Goal: Transaction & Acquisition: Purchase product/service

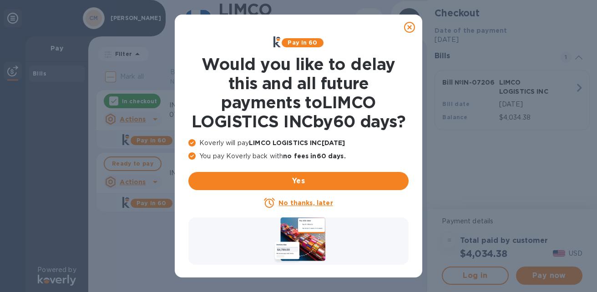
click at [314, 206] on u "No thanks, later" at bounding box center [305, 202] width 54 height 7
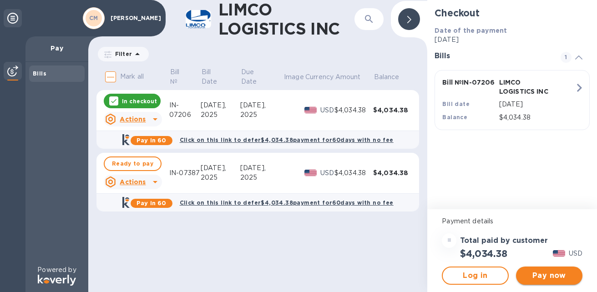
click at [535, 275] on span "Pay now" at bounding box center [549, 275] width 52 height 11
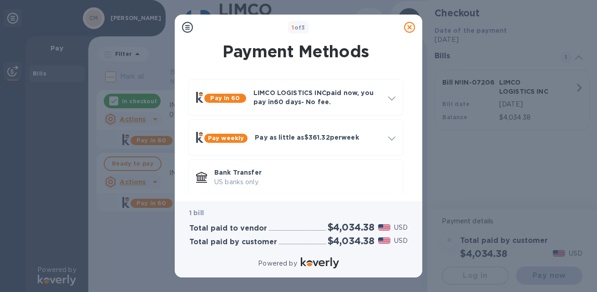
scroll to position [49, 0]
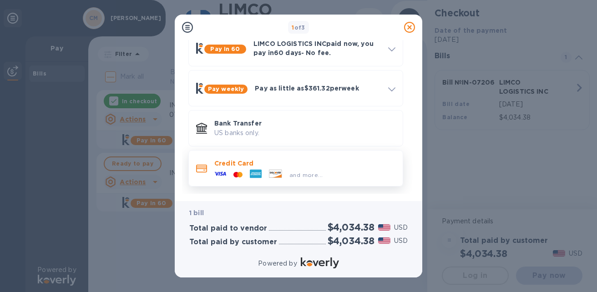
click at [220, 168] on icon at bounding box center [220, 174] width 12 height 12
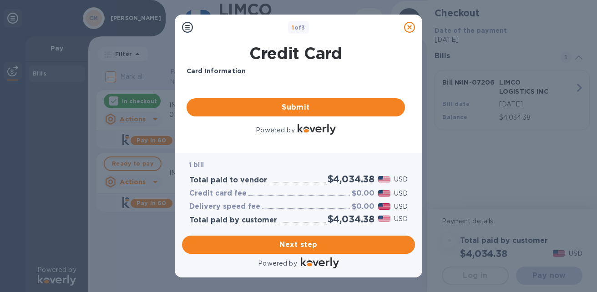
scroll to position [0, 0]
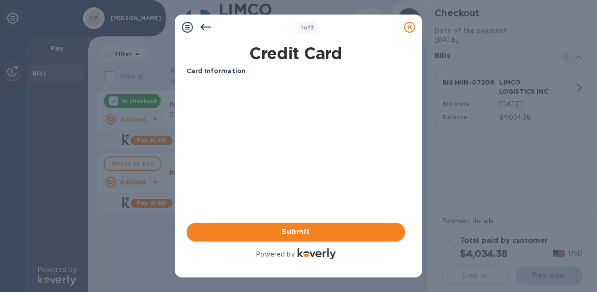
click at [300, 232] on span "Submit" at bounding box center [296, 231] width 204 height 11
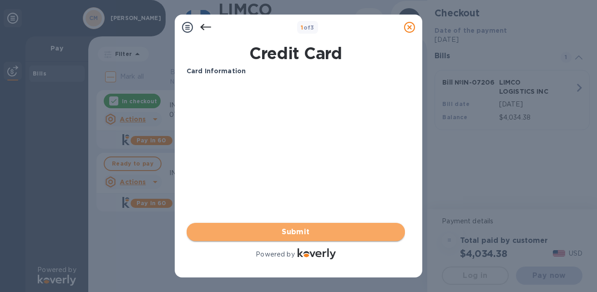
click at [300, 230] on span "Submit" at bounding box center [296, 231] width 204 height 11
click at [316, 234] on span "Submit" at bounding box center [296, 231] width 204 height 11
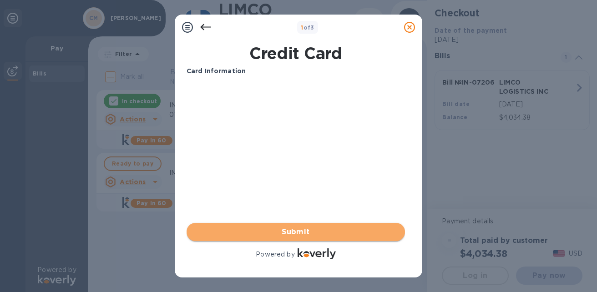
click at [316, 234] on span "Submit" at bounding box center [296, 231] width 204 height 11
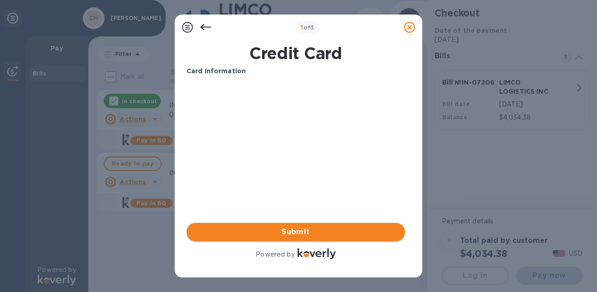
click at [316, 234] on span "Submit" at bounding box center [296, 231] width 204 height 11
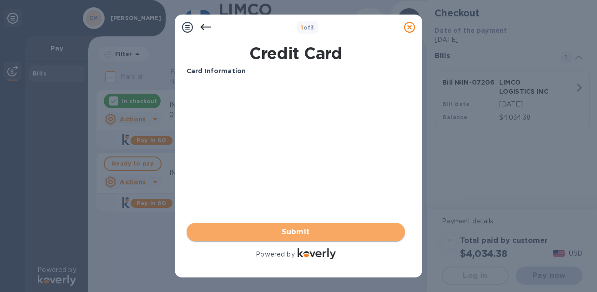
click at [316, 234] on span "Submit" at bounding box center [296, 231] width 204 height 11
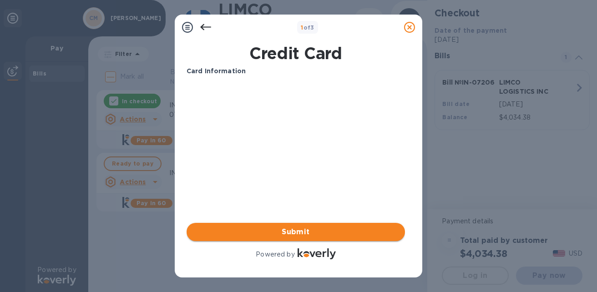
click at [316, 234] on span "Submit" at bounding box center [296, 231] width 204 height 11
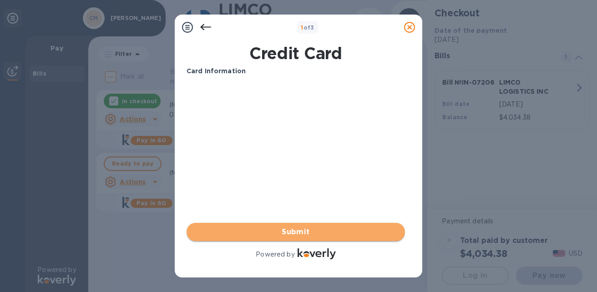
click at [316, 234] on span "Submit" at bounding box center [296, 231] width 204 height 11
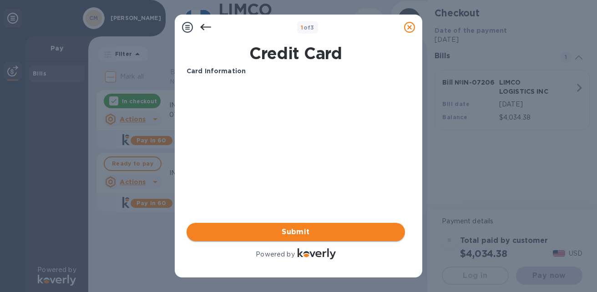
click at [316, 234] on span "Submit" at bounding box center [296, 231] width 204 height 11
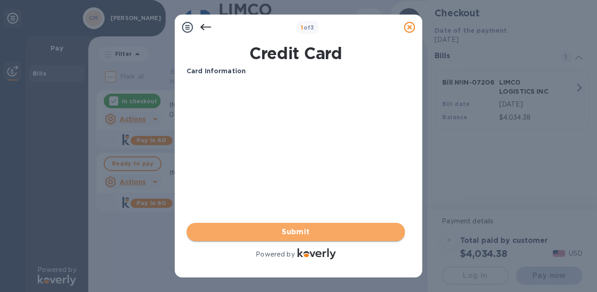
click at [316, 234] on span "Submit" at bounding box center [296, 231] width 204 height 11
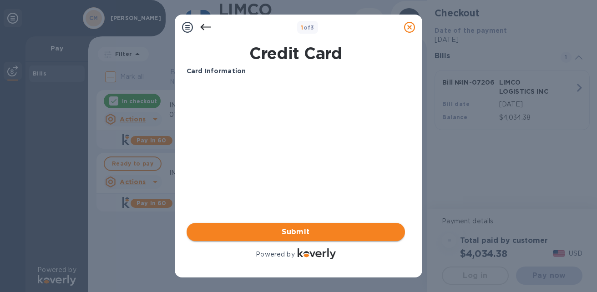
click at [316, 234] on span "Submit" at bounding box center [296, 231] width 204 height 11
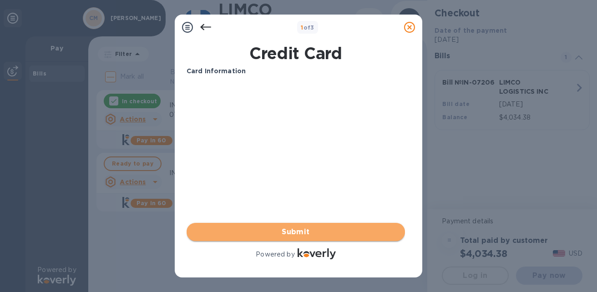
click at [316, 234] on span "Submit" at bounding box center [296, 231] width 204 height 11
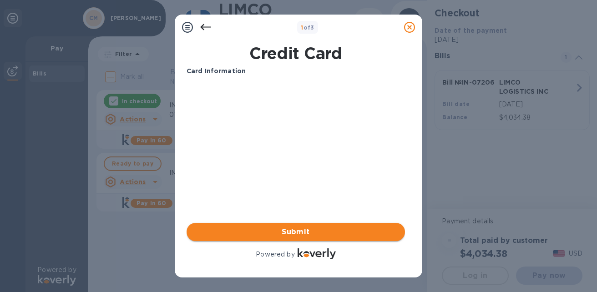
click at [302, 233] on span "Submit" at bounding box center [296, 231] width 204 height 11
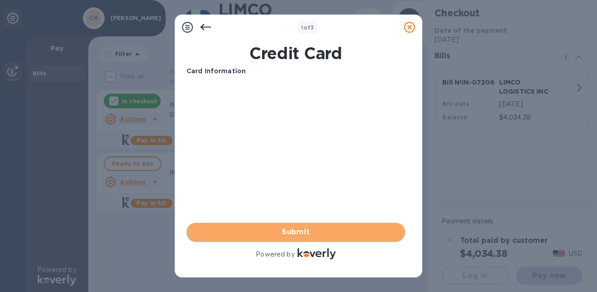
click at [302, 233] on span "Submit" at bounding box center [296, 231] width 204 height 11
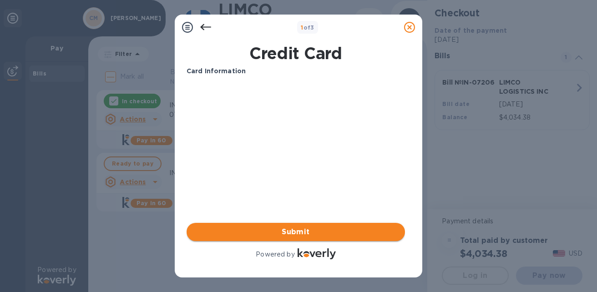
click at [302, 233] on span "Submit" at bounding box center [296, 231] width 204 height 11
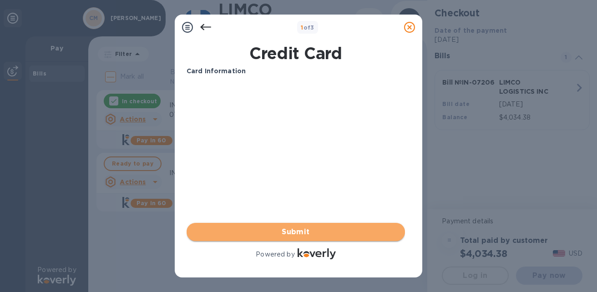
click at [302, 233] on span "Submit" at bounding box center [296, 231] width 204 height 11
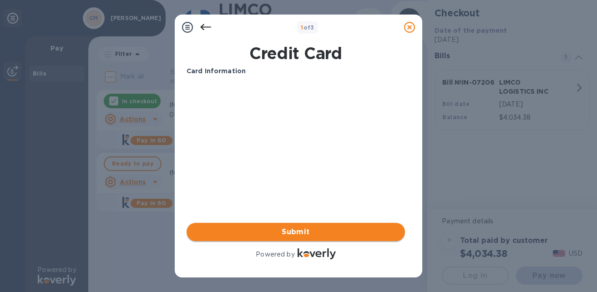
click at [302, 233] on span "Submit" at bounding box center [296, 231] width 204 height 11
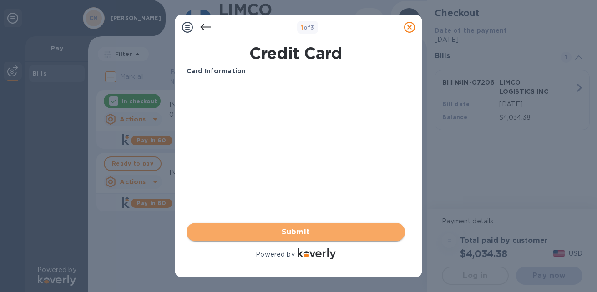
click at [302, 233] on span "Submit" at bounding box center [296, 231] width 204 height 11
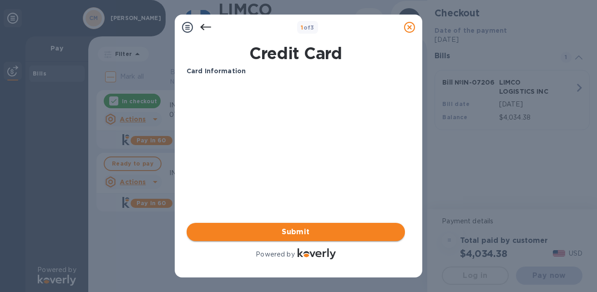
click at [302, 233] on span "Submit" at bounding box center [296, 231] width 204 height 11
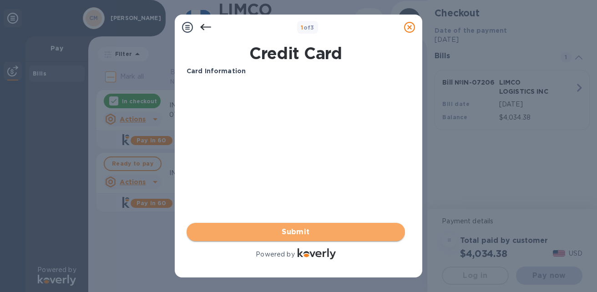
click at [302, 233] on span "Submit" at bounding box center [296, 231] width 204 height 11
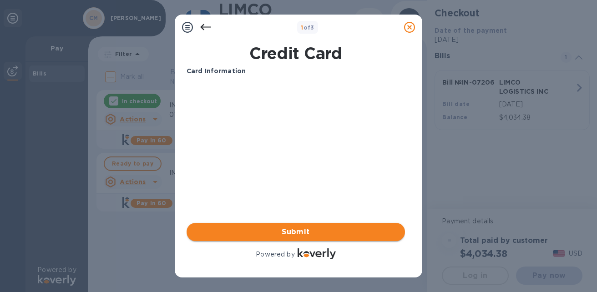
click at [302, 233] on span "Submit" at bounding box center [296, 231] width 204 height 11
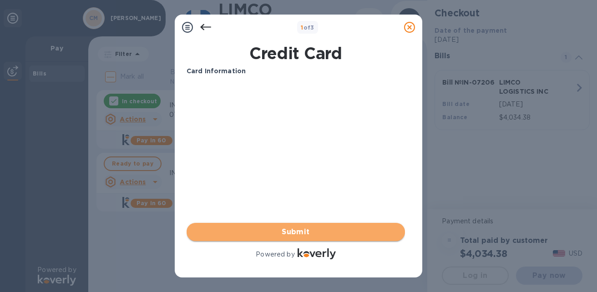
click at [302, 233] on span "Submit" at bounding box center [296, 231] width 204 height 11
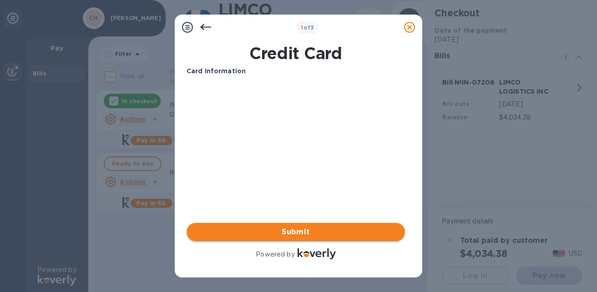
click at [302, 233] on span "Submit" at bounding box center [296, 231] width 204 height 11
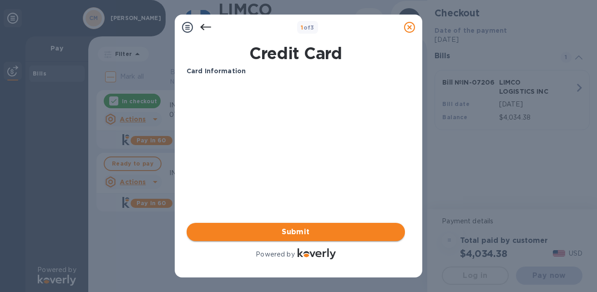
click at [302, 233] on span "Submit" at bounding box center [296, 231] width 204 height 11
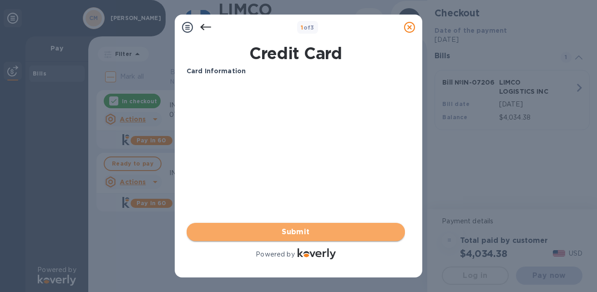
click at [302, 233] on span "Submit" at bounding box center [296, 231] width 204 height 11
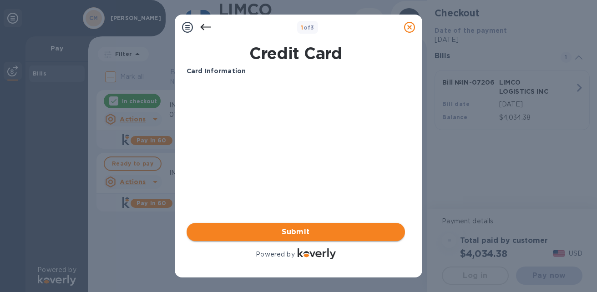
click at [302, 233] on span "Submit" at bounding box center [296, 231] width 204 height 11
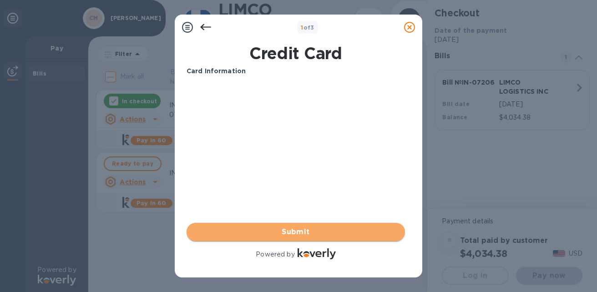
click at [302, 233] on span "Submit" at bounding box center [296, 231] width 204 height 11
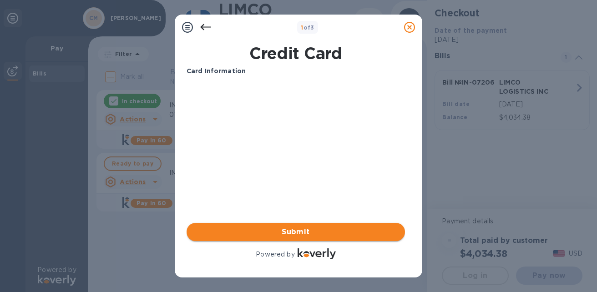
click at [302, 233] on span "Submit" at bounding box center [296, 231] width 204 height 11
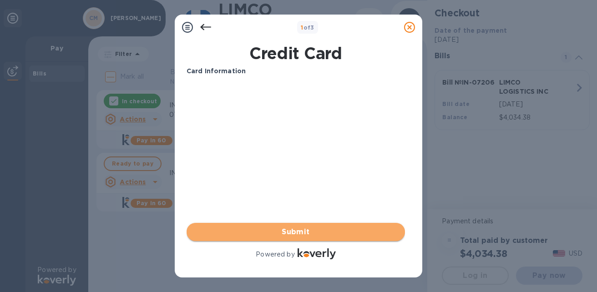
click at [302, 233] on span "Submit" at bounding box center [296, 231] width 204 height 11
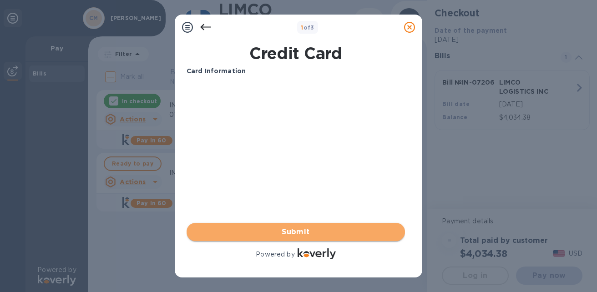
click at [302, 233] on span "Submit" at bounding box center [296, 231] width 204 height 11
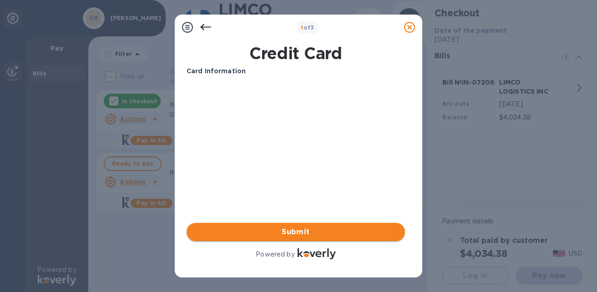
click at [302, 233] on span "Submit" at bounding box center [296, 231] width 204 height 11
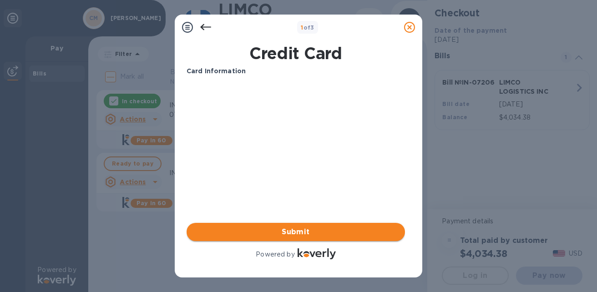
click at [302, 233] on span "Submit" at bounding box center [296, 231] width 204 height 11
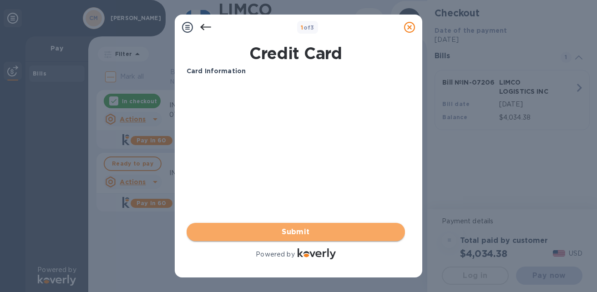
click at [302, 233] on span "Submit" at bounding box center [296, 231] width 204 height 11
click at [283, 229] on span "Submit" at bounding box center [296, 231] width 204 height 11
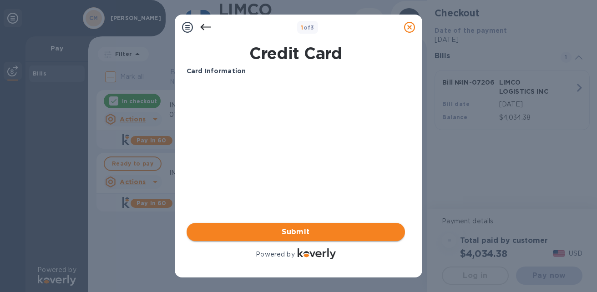
click at [307, 233] on span "Submit" at bounding box center [296, 231] width 204 height 11
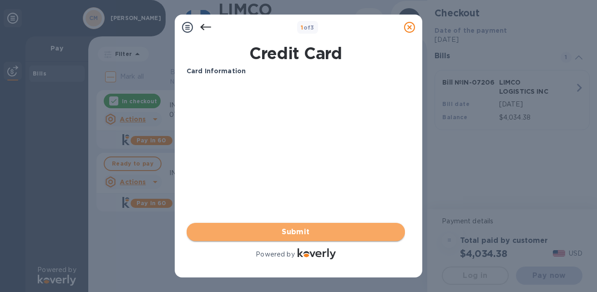
click at [307, 233] on span "Submit" at bounding box center [296, 231] width 204 height 11
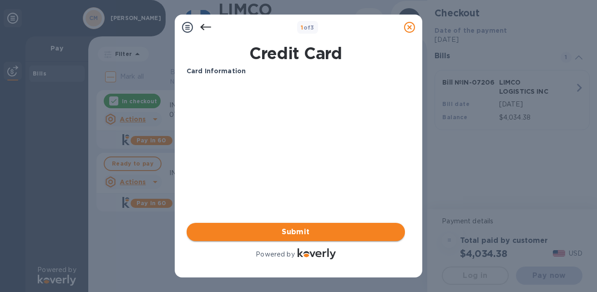
click at [307, 233] on span "Submit" at bounding box center [296, 231] width 204 height 11
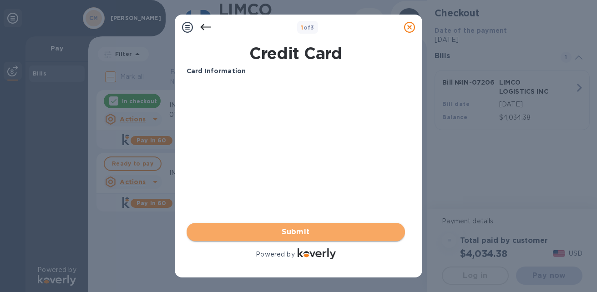
click at [307, 233] on span "Submit" at bounding box center [296, 231] width 204 height 11
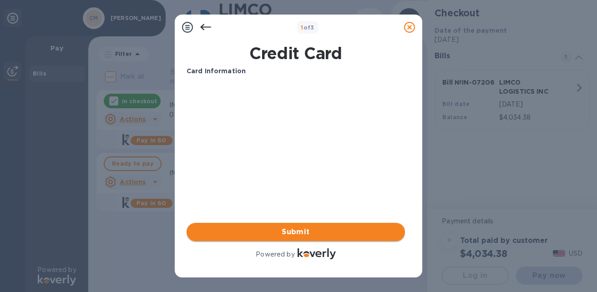
click at [307, 233] on span "Submit" at bounding box center [296, 231] width 204 height 11
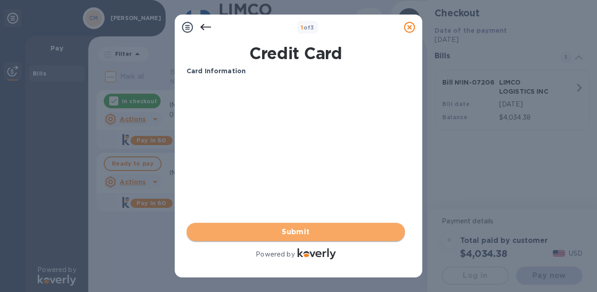
click at [307, 233] on span "Submit" at bounding box center [296, 231] width 204 height 11
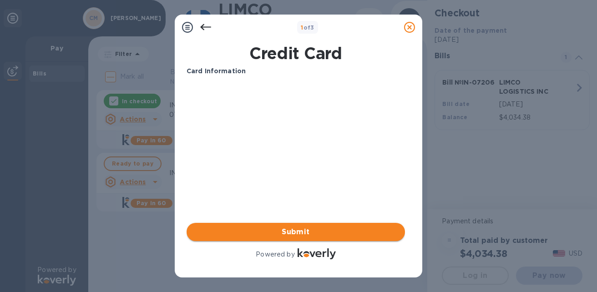
click at [307, 233] on span "Submit" at bounding box center [296, 231] width 204 height 11
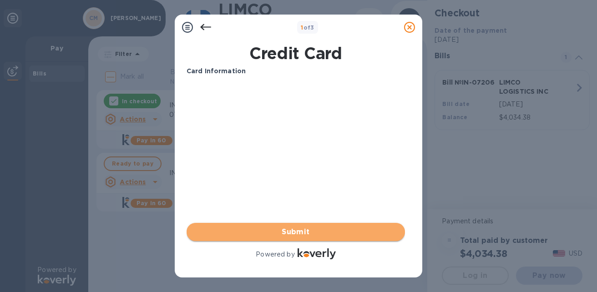
click at [307, 233] on span "Submit" at bounding box center [296, 231] width 204 height 11
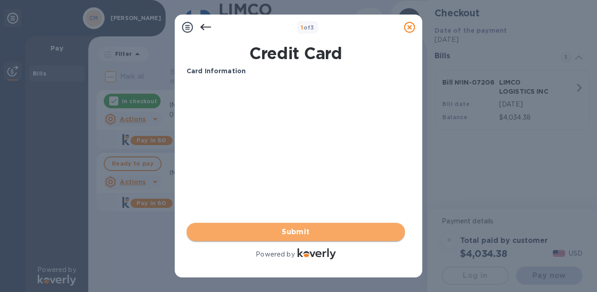
click at [307, 233] on span "Submit" at bounding box center [296, 231] width 204 height 11
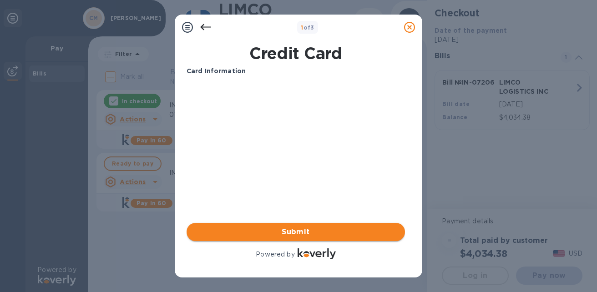
click at [307, 233] on span "Submit" at bounding box center [296, 231] width 204 height 11
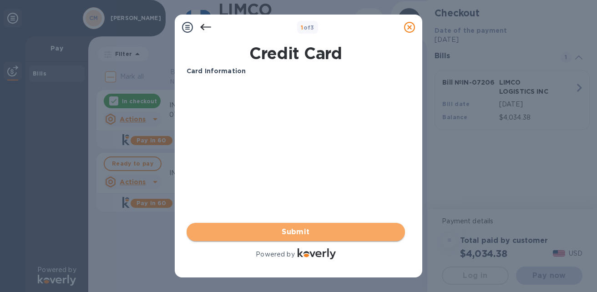
click at [307, 233] on span "Submit" at bounding box center [296, 231] width 204 height 11
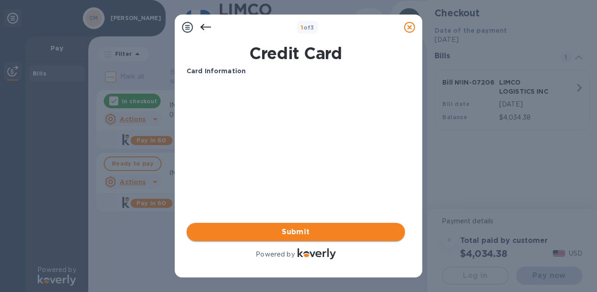
click at [307, 233] on span "Submit" at bounding box center [296, 231] width 204 height 11
